Goal: Check status: Check status

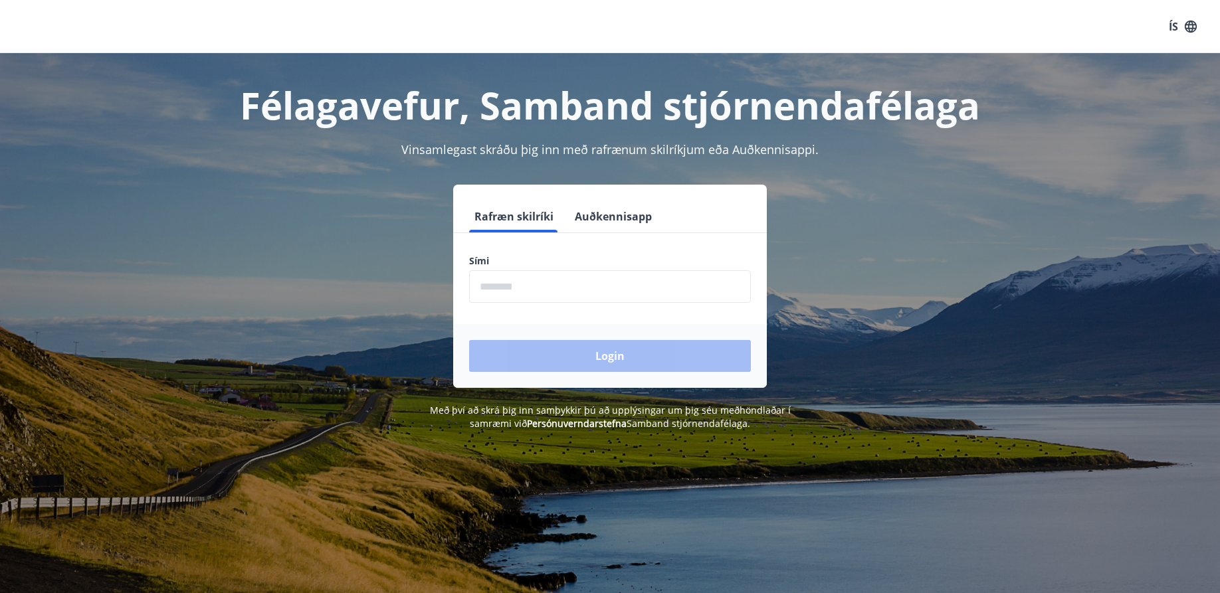
click at [486, 281] on input "phone" at bounding box center [610, 286] width 282 height 33
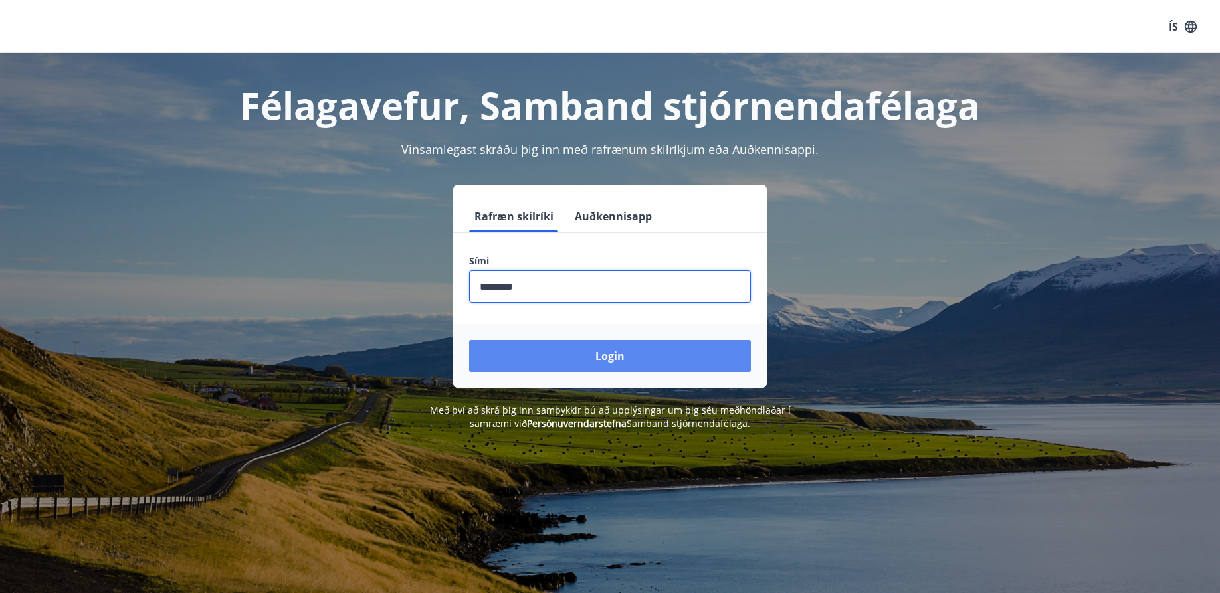
type input "********"
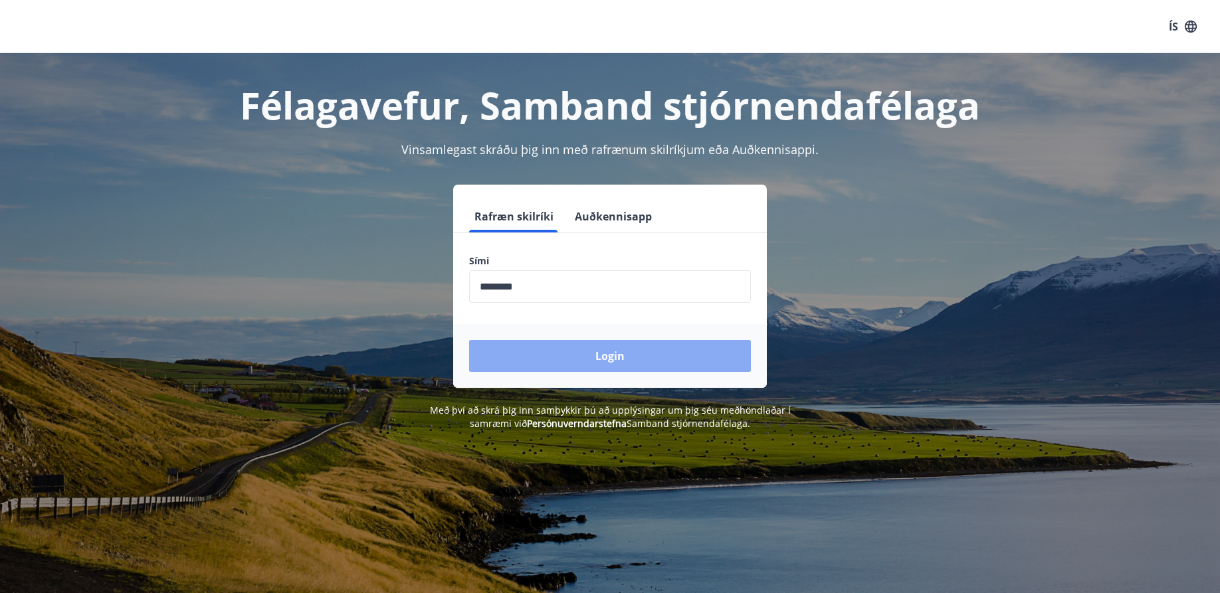
click at [520, 351] on button "Login" at bounding box center [610, 356] width 282 height 32
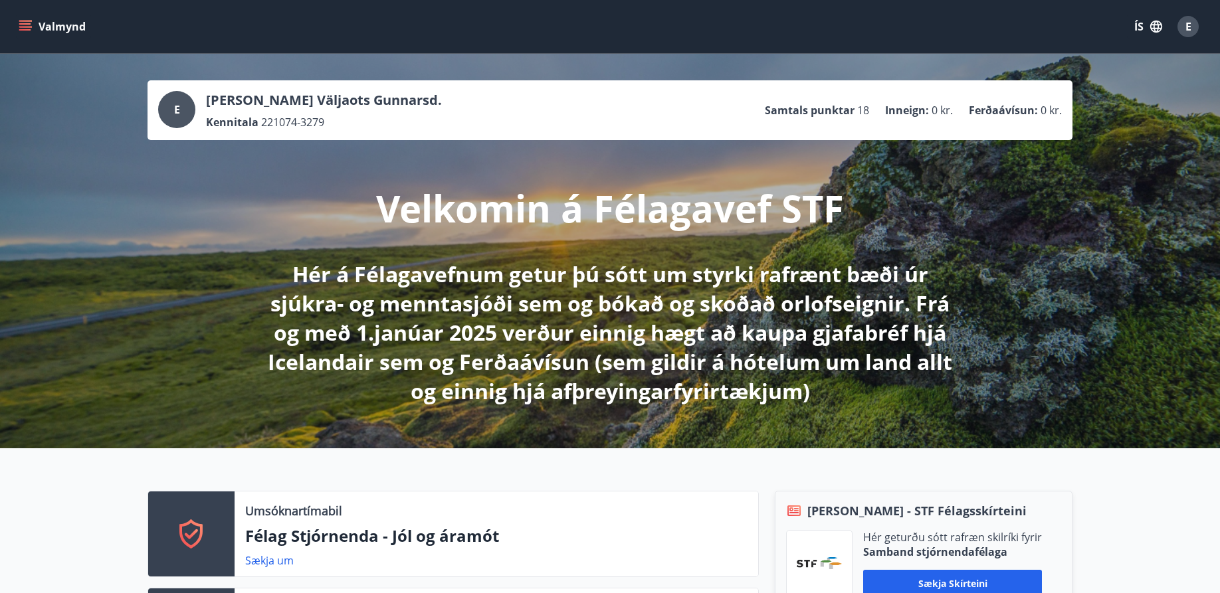
click at [41, 29] on button "Valmynd" at bounding box center [53, 27] width 75 height 24
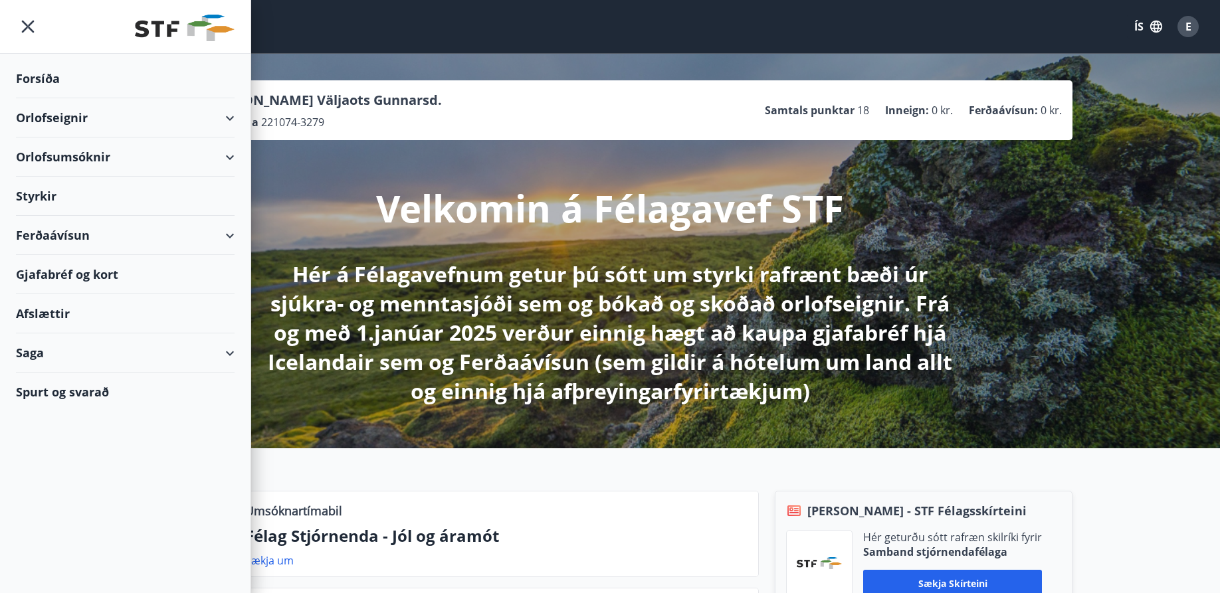
click at [47, 357] on div "Saga" at bounding box center [125, 353] width 219 height 39
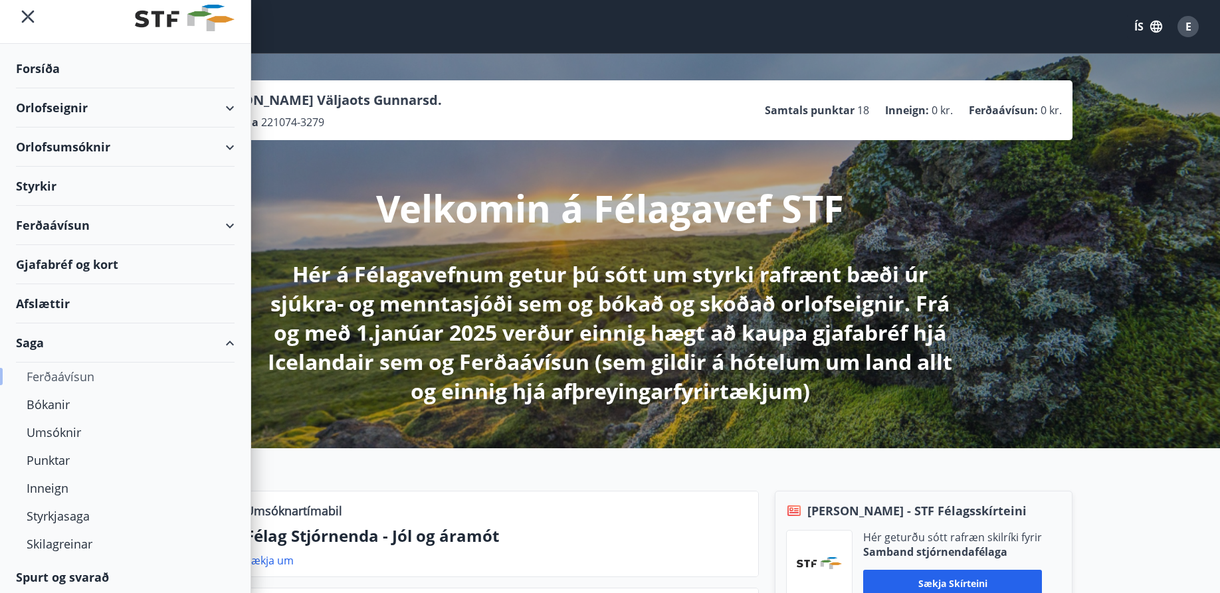
scroll to position [13, 0]
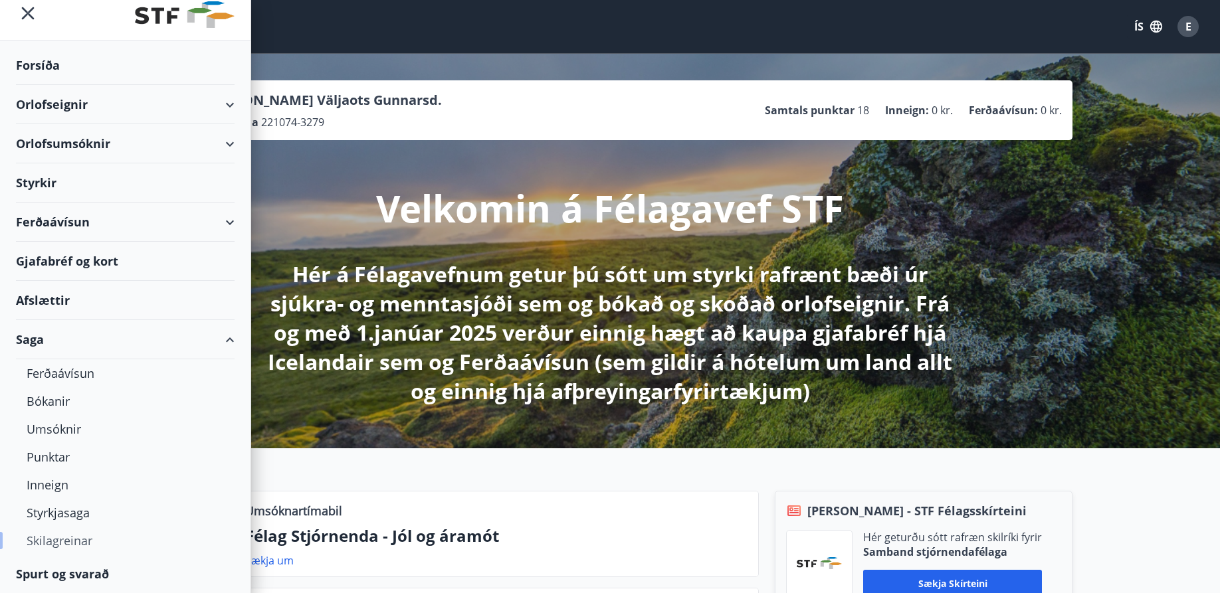
click at [51, 541] on div "Skilagreinar" at bounding box center [125, 541] width 197 height 28
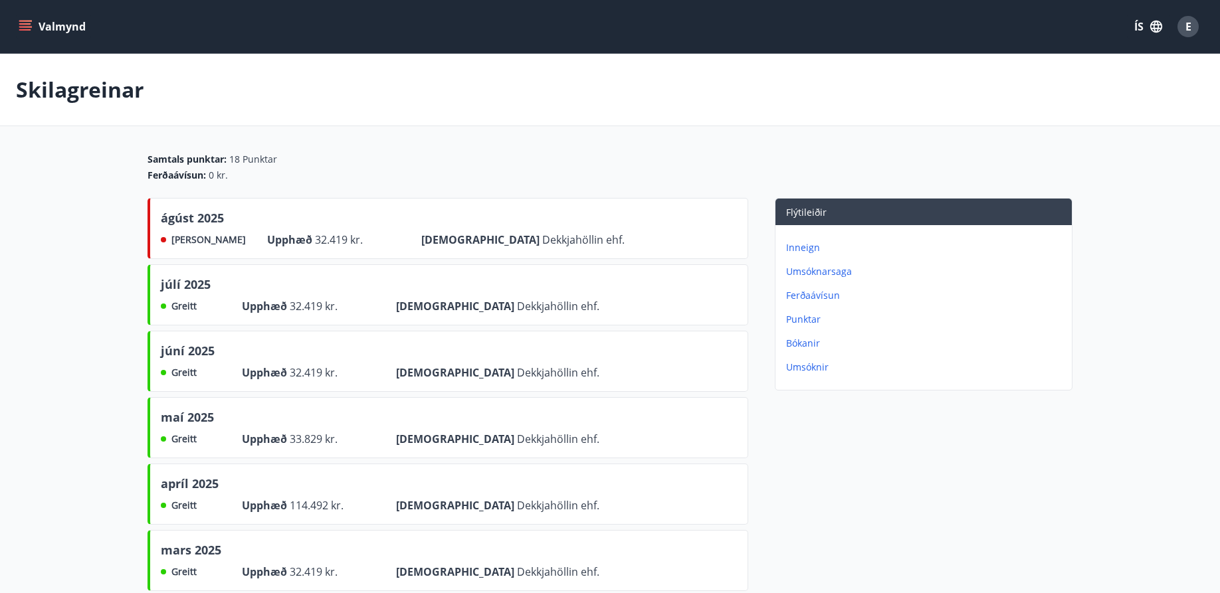
click at [806, 252] on p "Inneign" at bounding box center [926, 247] width 280 height 13
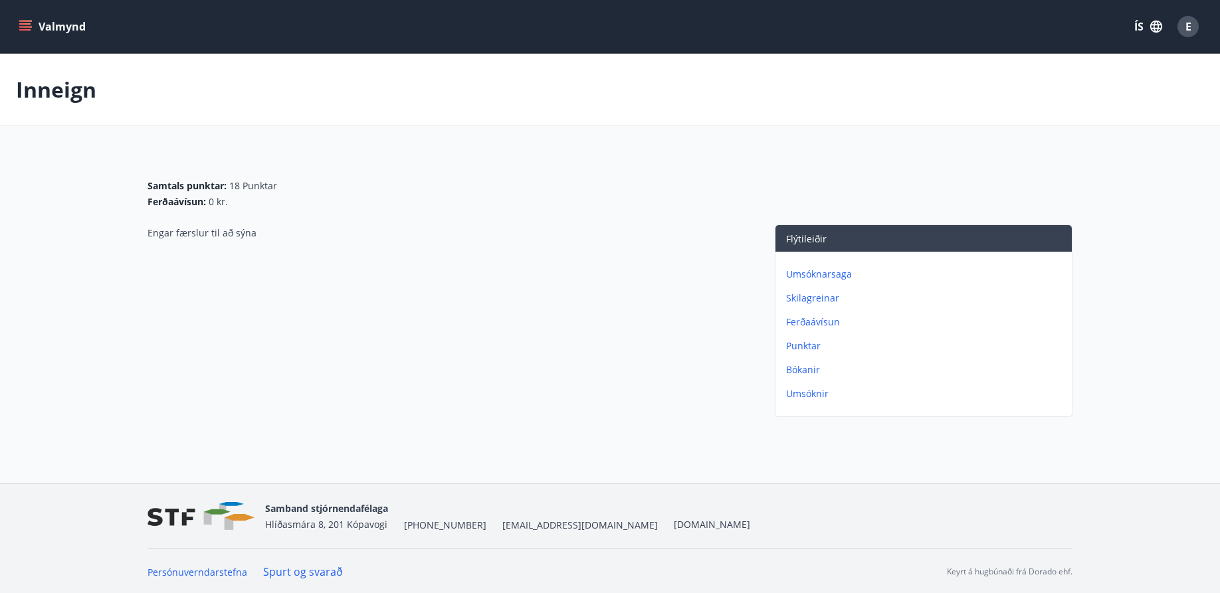
click at [798, 302] on p "Skilagreinar" at bounding box center [926, 298] width 280 height 13
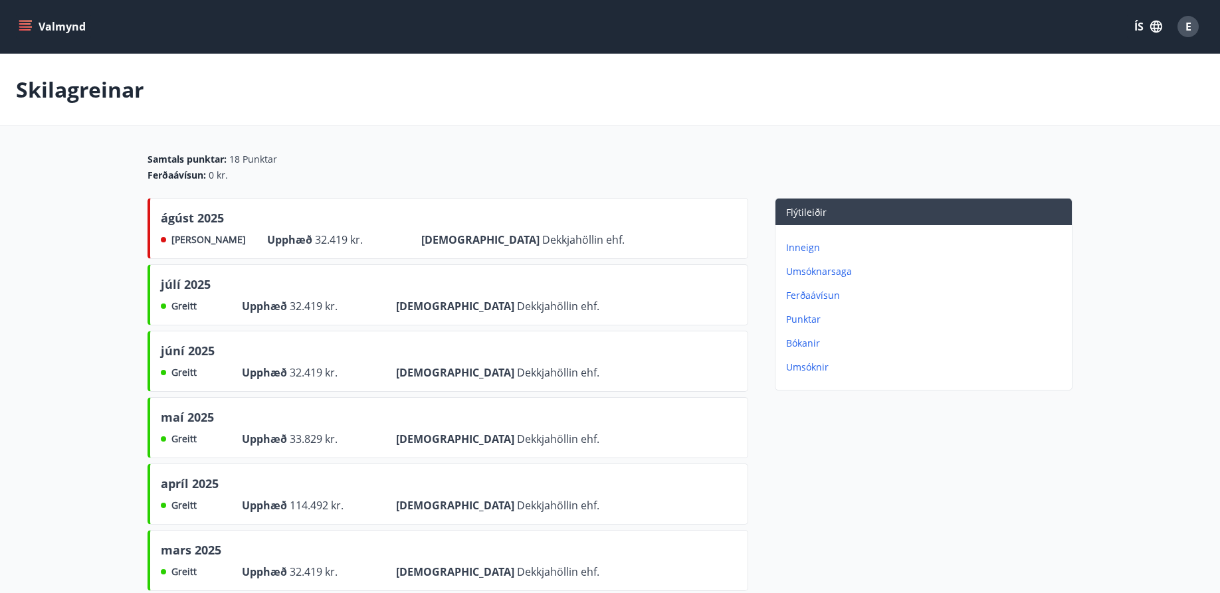
click at [795, 322] on p "Punktar" at bounding box center [926, 319] width 280 height 13
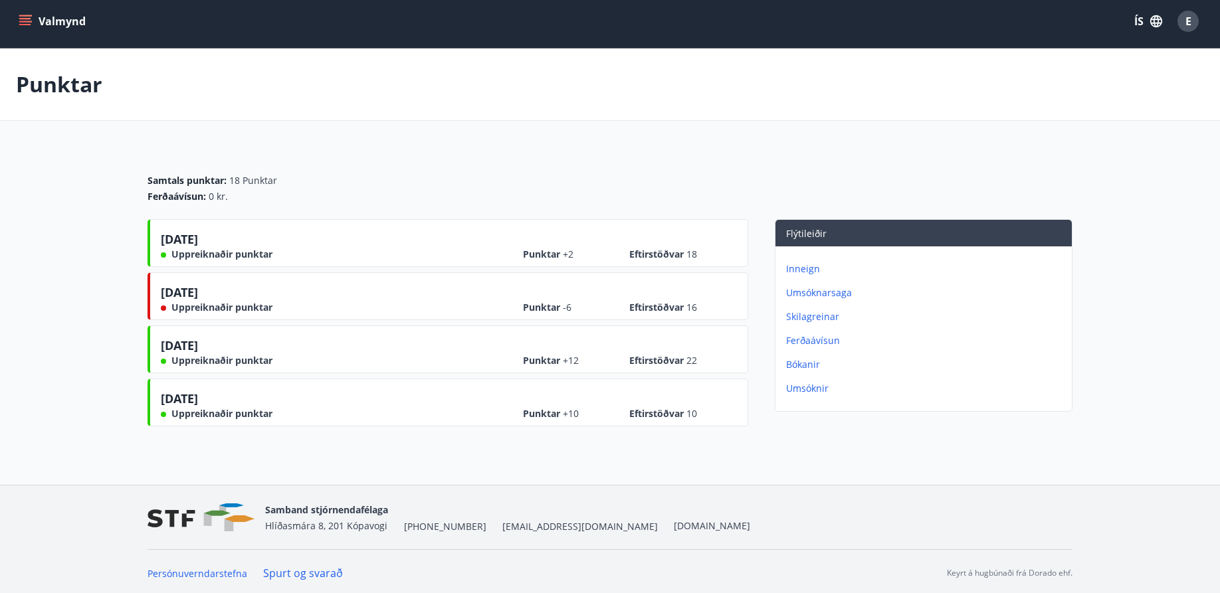
scroll to position [9, 0]
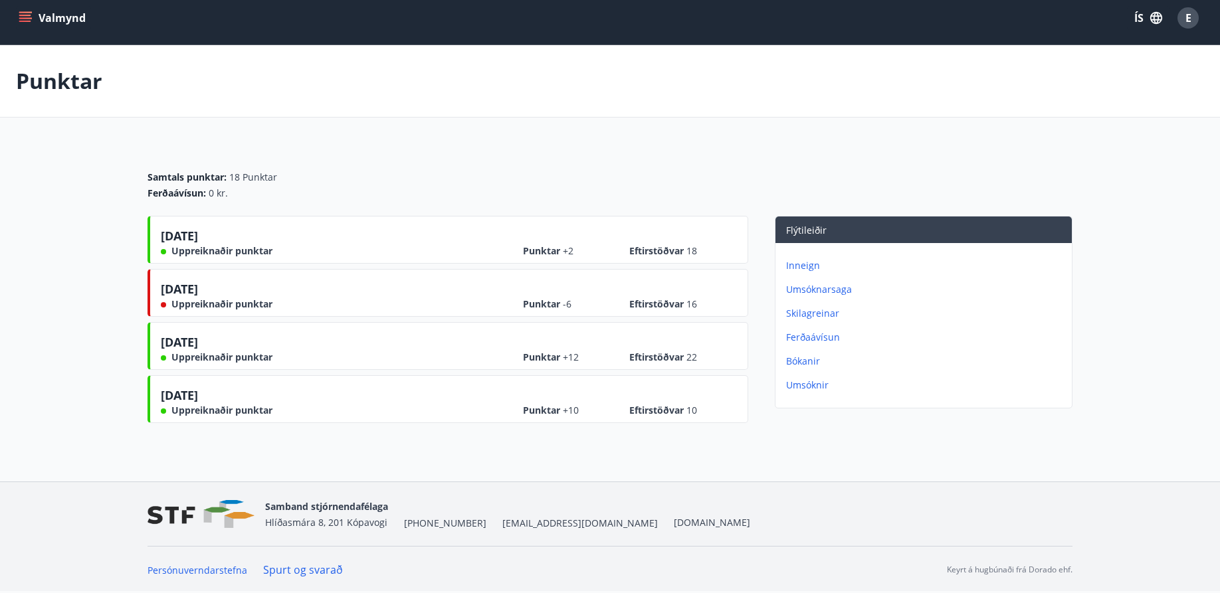
click at [27, 13] on icon "menu" at bounding box center [25, 17] width 13 height 13
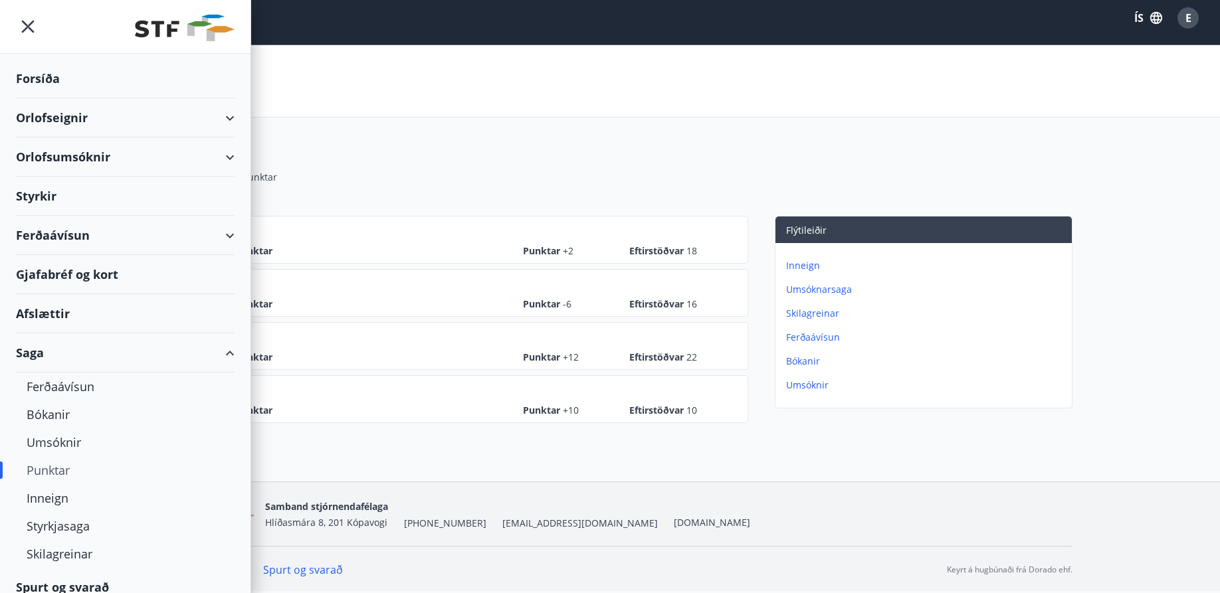
scroll to position [13, 0]
